Goal: Navigation & Orientation: Understand site structure

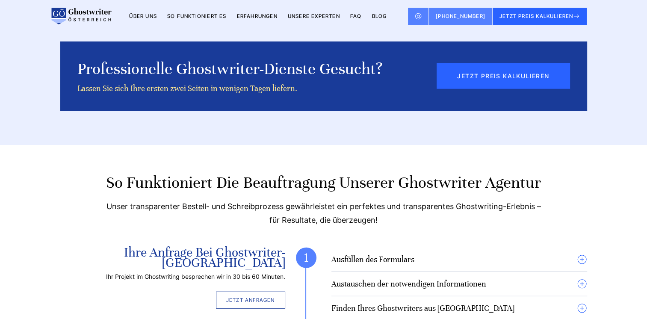
scroll to position [2308, 0]
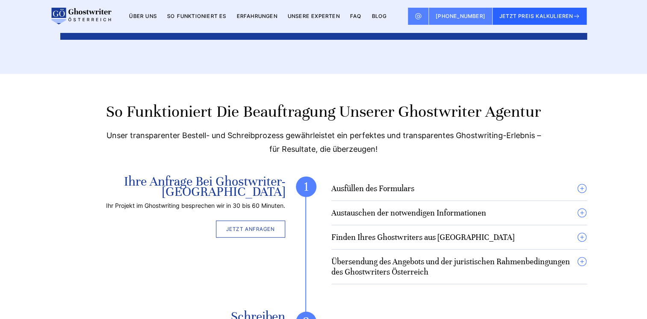
click at [319, 15] on link "Unsere Experten" at bounding box center [314, 16] width 52 height 6
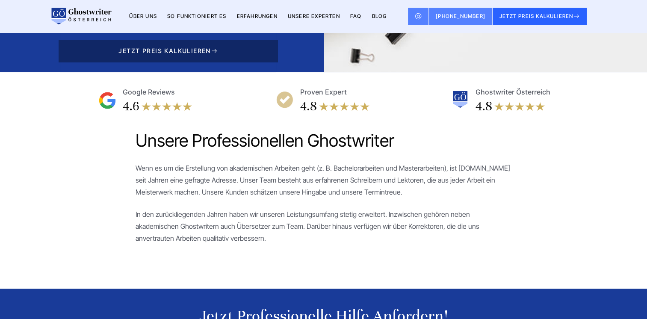
scroll to position [171, 0]
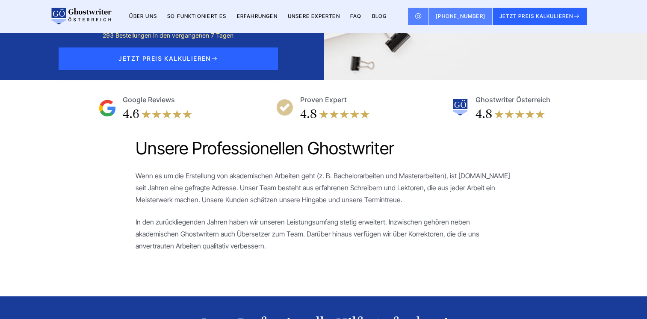
click at [154, 14] on link "Über uns" at bounding box center [143, 16] width 28 height 6
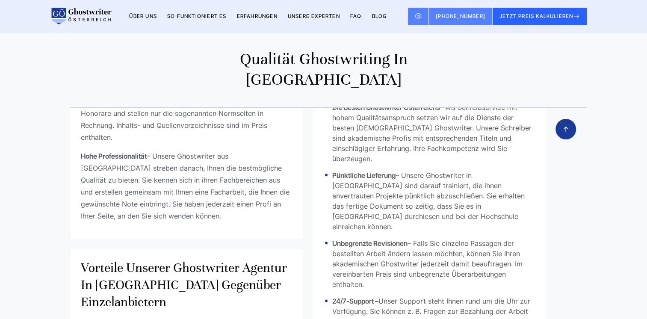
scroll to position [1069, 0]
